Goal: Transaction & Acquisition: Purchase product/service

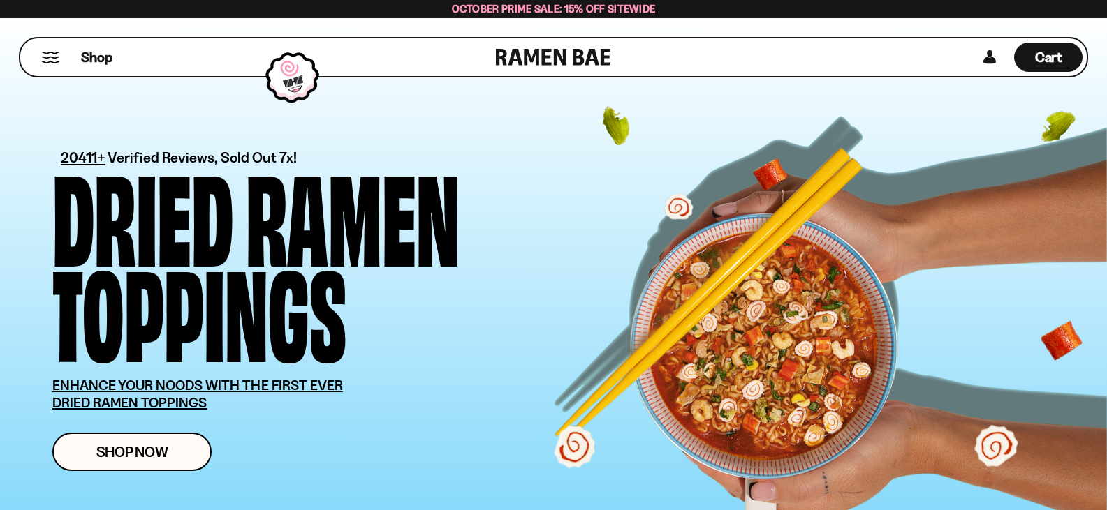
click at [54, 57] on button "Mobile Menu Trigger" at bounding box center [50, 58] width 19 height 12
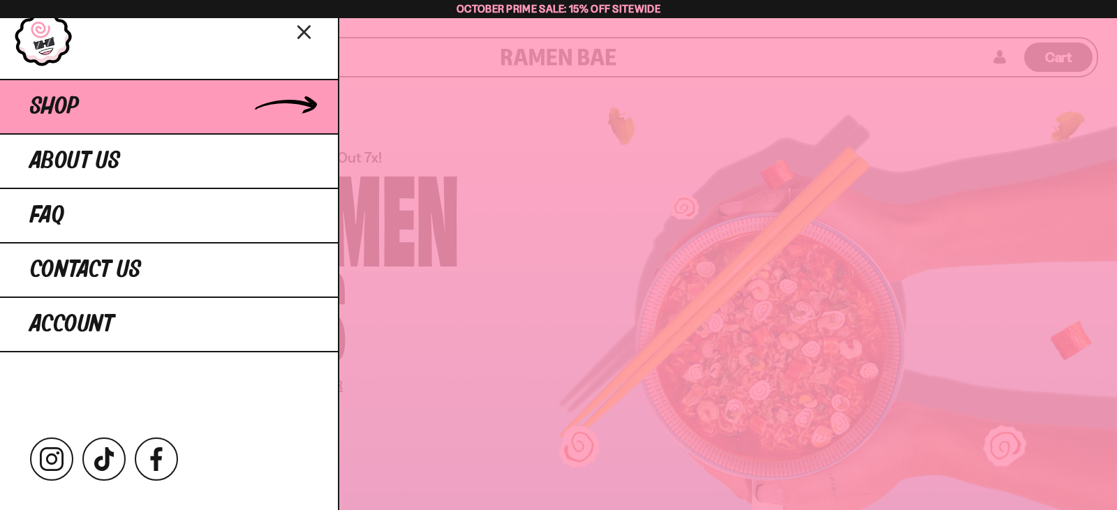
click at [70, 120] on link "Shop" at bounding box center [169, 106] width 338 height 54
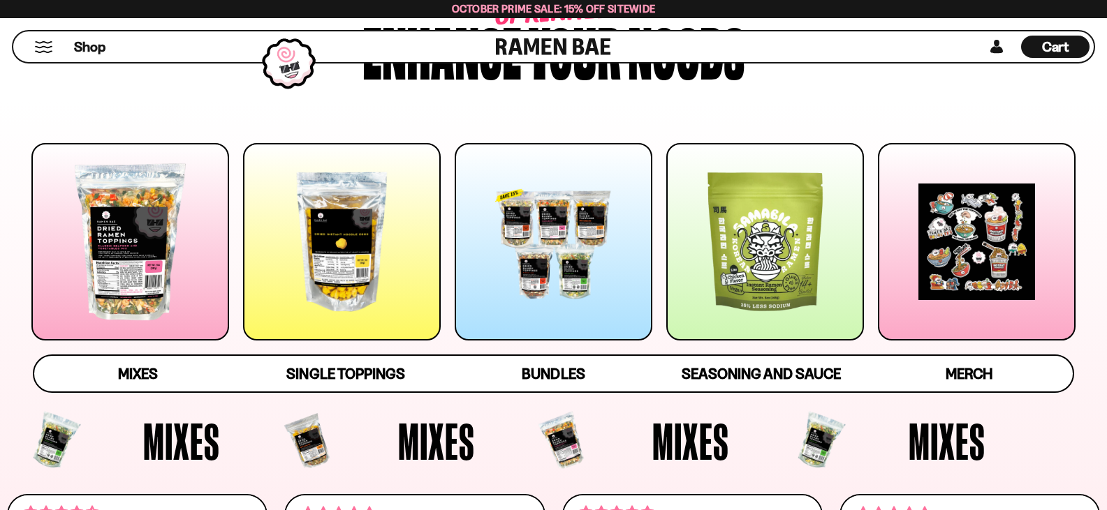
click at [786, 255] on div at bounding box center [765, 242] width 198 height 198
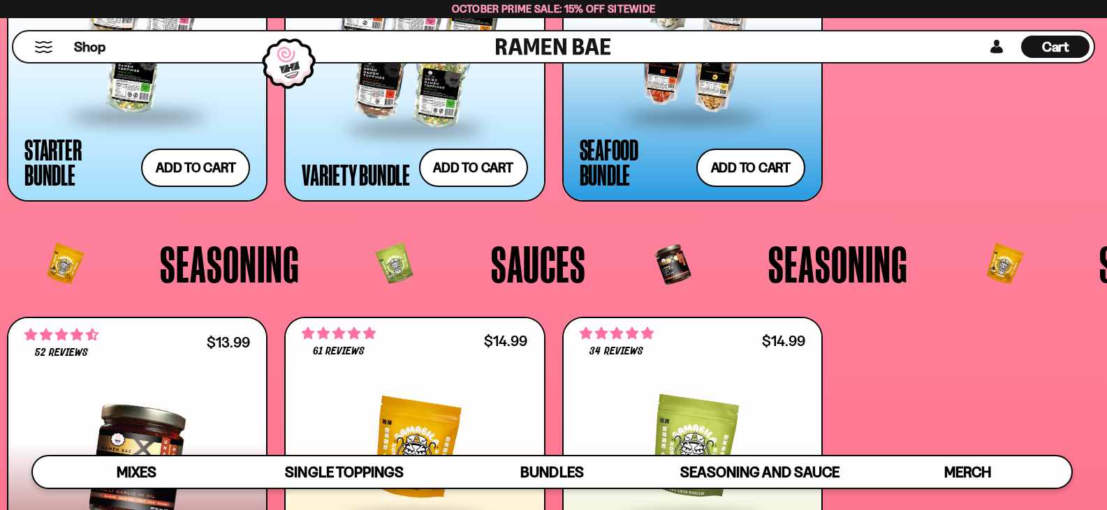
scroll to position [3559, 0]
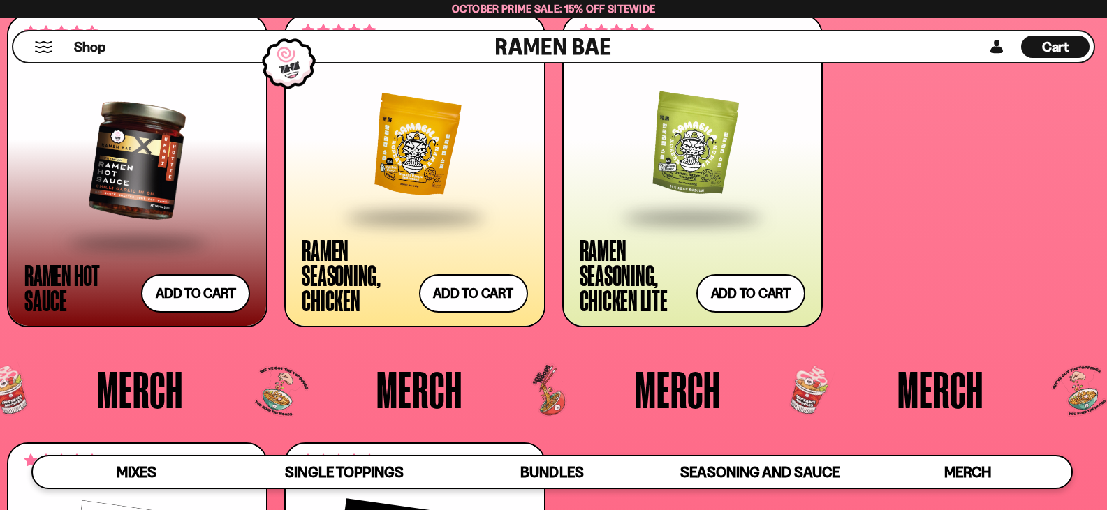
click at [170, 200] on div at bounding box center [137, 160] width 226 height 161
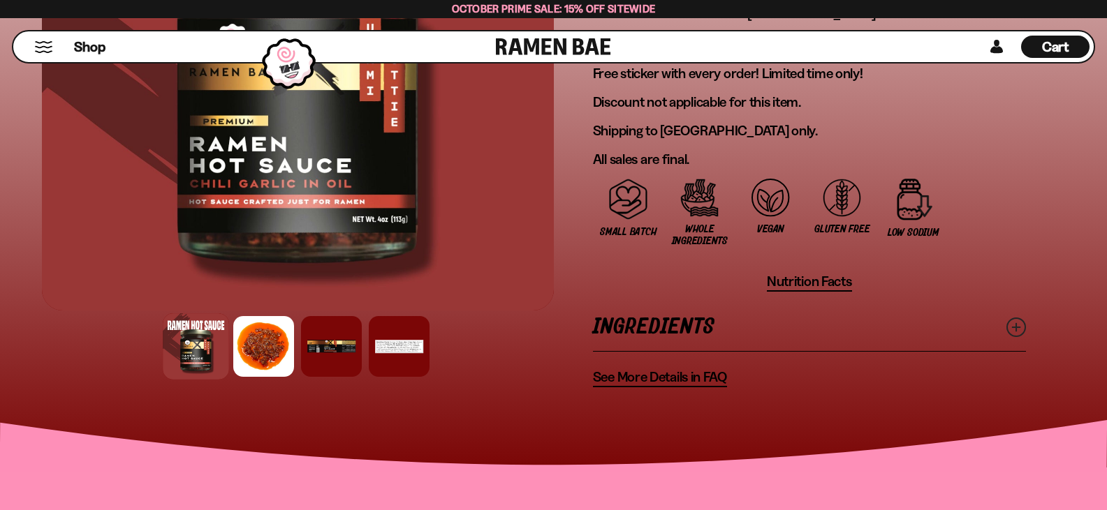
scroll to position [1187, 0]
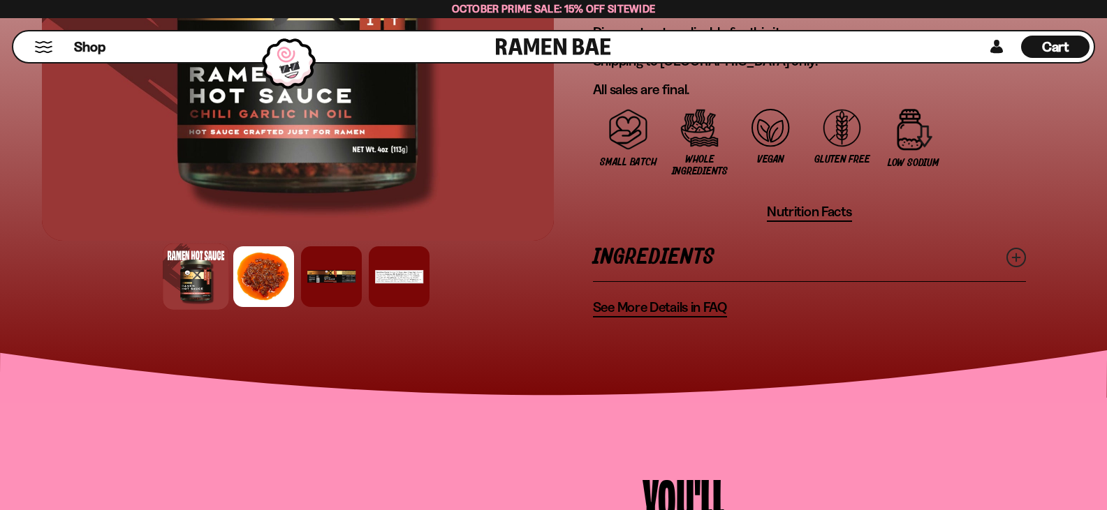
click at [396, 258] on div at bounding box center [399, 276] width 61 height 61
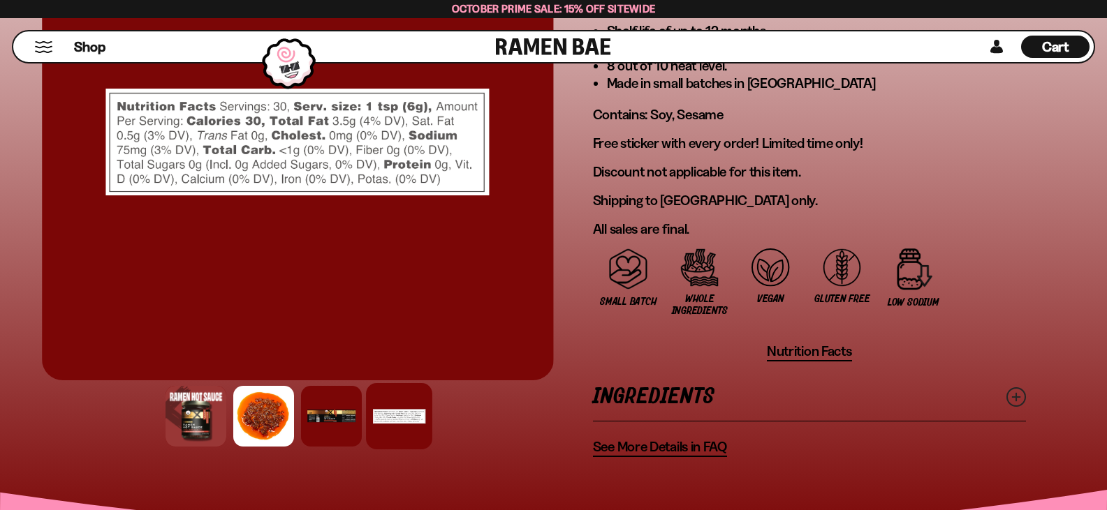
scroll to position [978, 0]
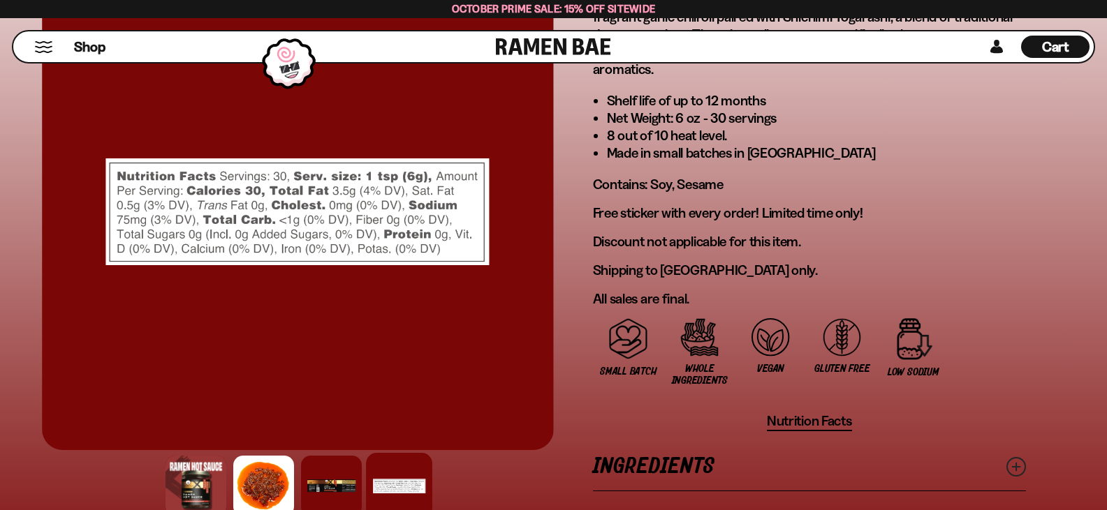
click at [335, 466] on div at bounding box center [331, 486] width 61 height 61
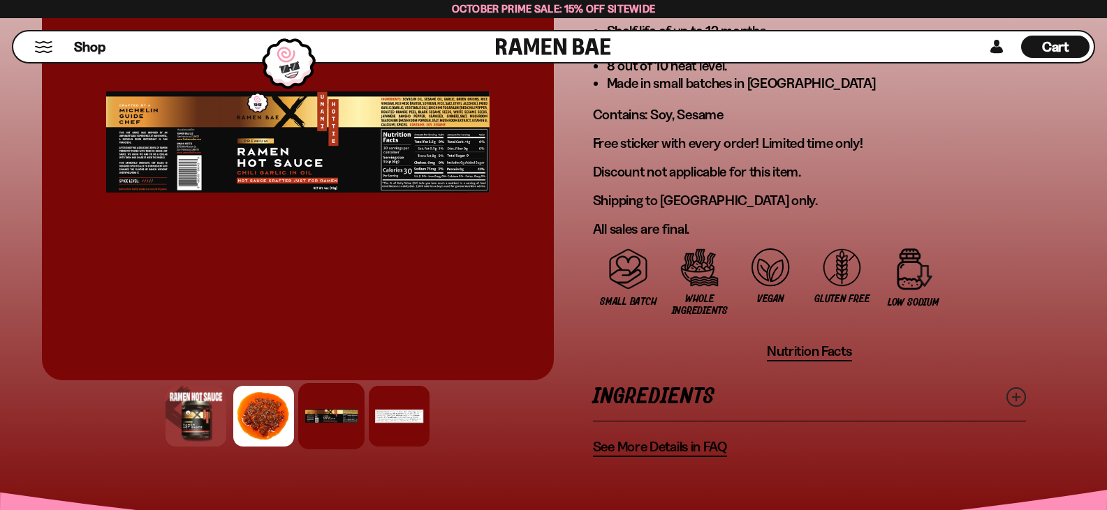
click at [707, 385] on link "Ingredients" at bounding box center [809, 397] width 433 height 48
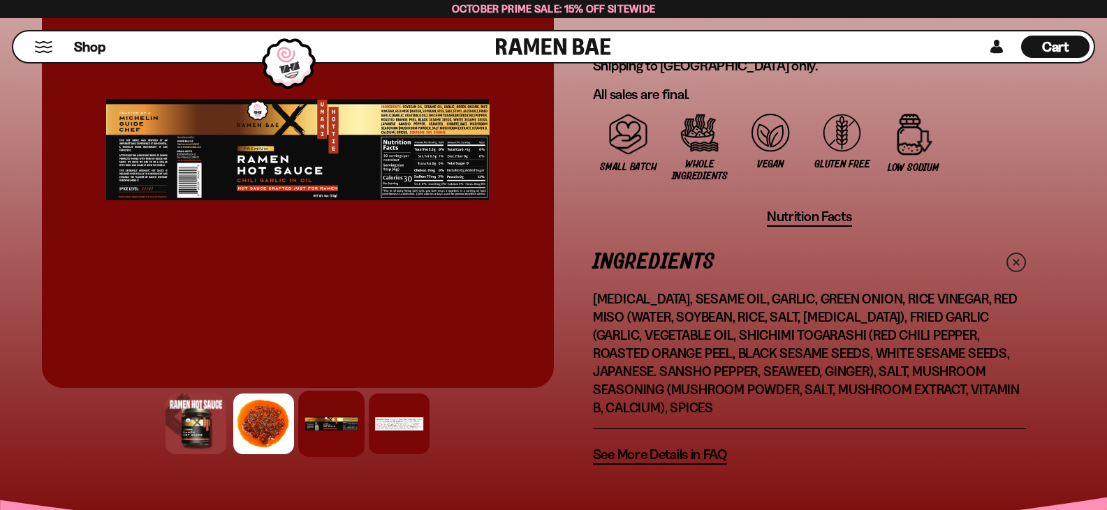
scroll to position [1187, 0]
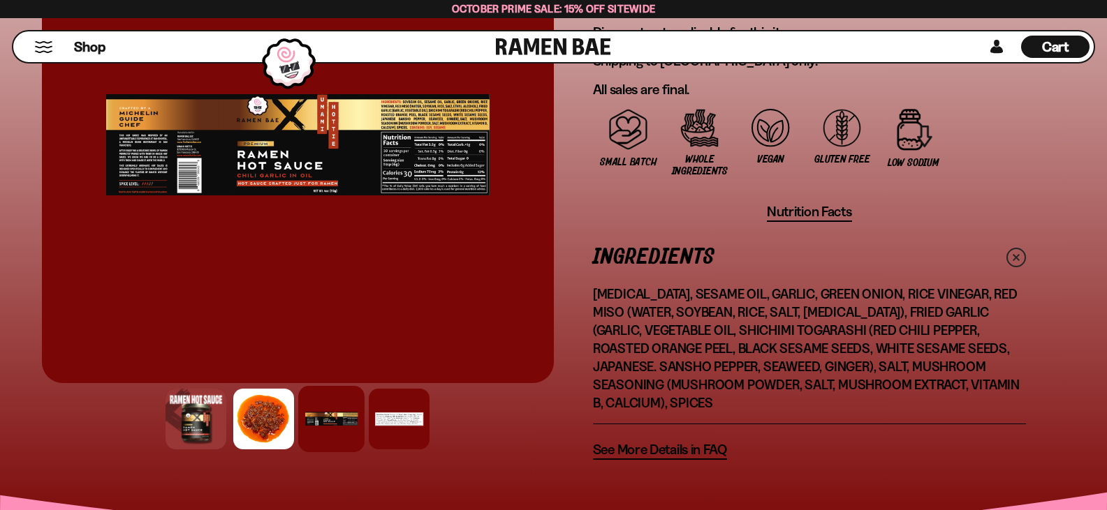
click at [186, 406] on div at bounding box center [195, 419] width 61 height 61
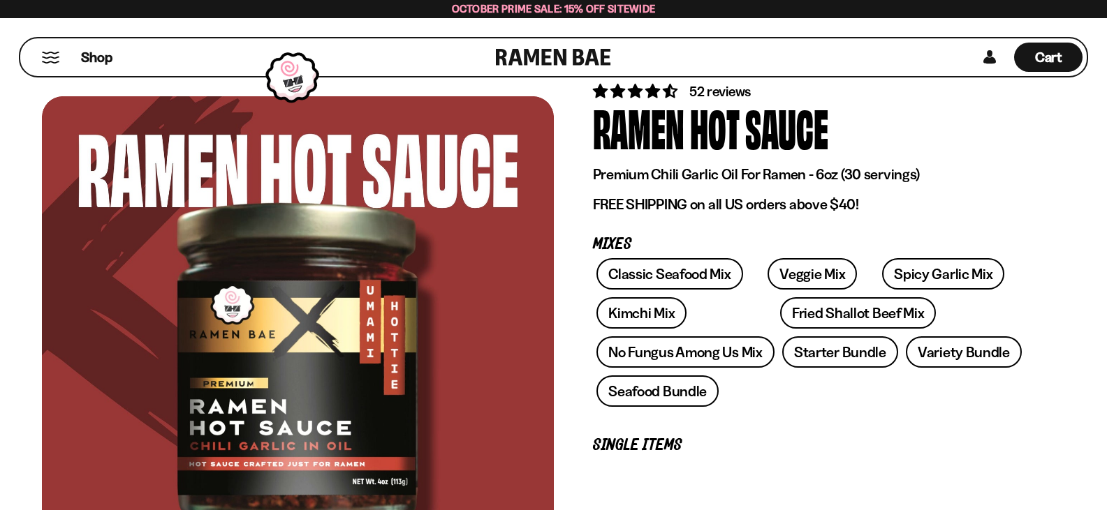
scroll to position [0, 0]
